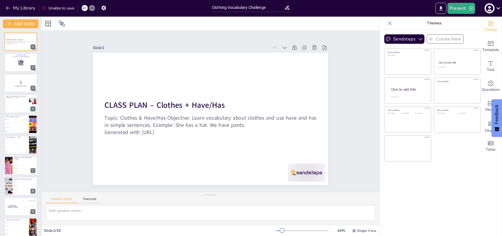
checkbox input "true"
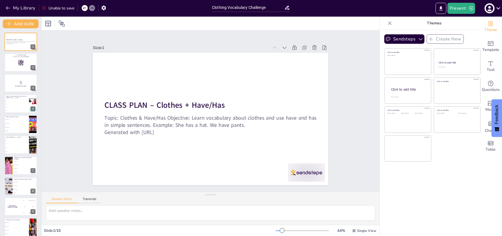
checkbox input "true"
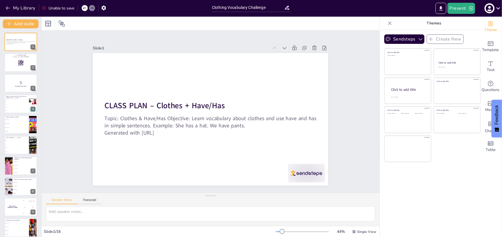
checkbox input "true"
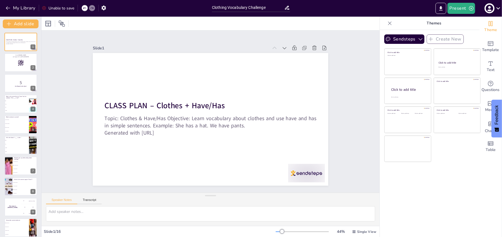
checkbox input "true"
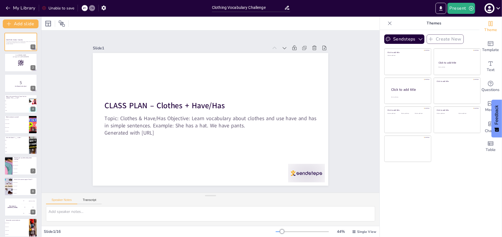
checkbox input "true"
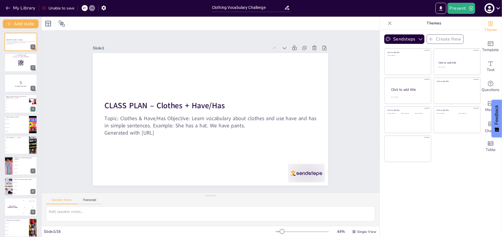
checkbox input "true"
